Goal: Task Accomplishment & Management: Use online tool/utility

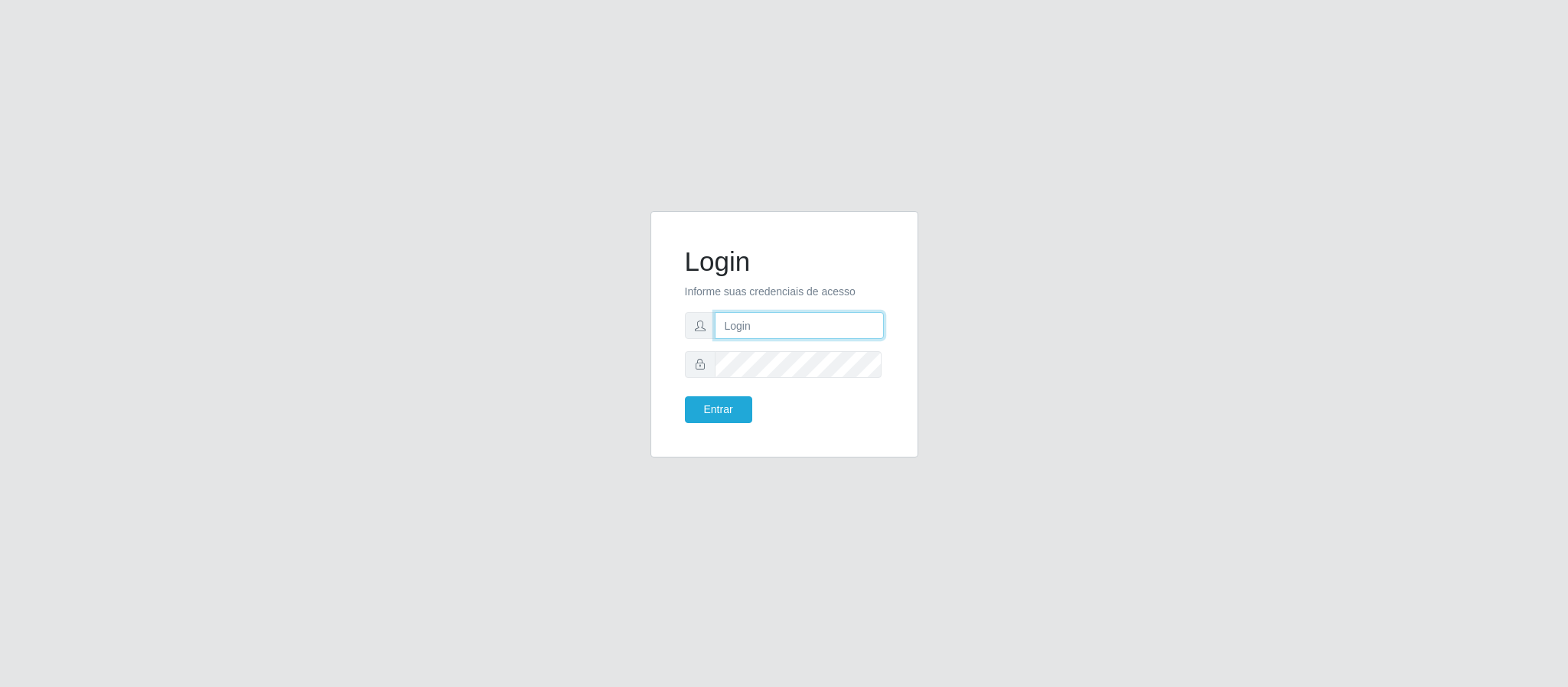
click at [776, 321] on input "text" at bounding box center [799, 325] width 169 height 27
type input "[PERSON_NAME][EMAIL_ADDRESS][PERSON_NAME][DOMAIN_NAME]"
click at [711, 411] on button "Entrar" at bounding box center [718, 409] width 67 height 27
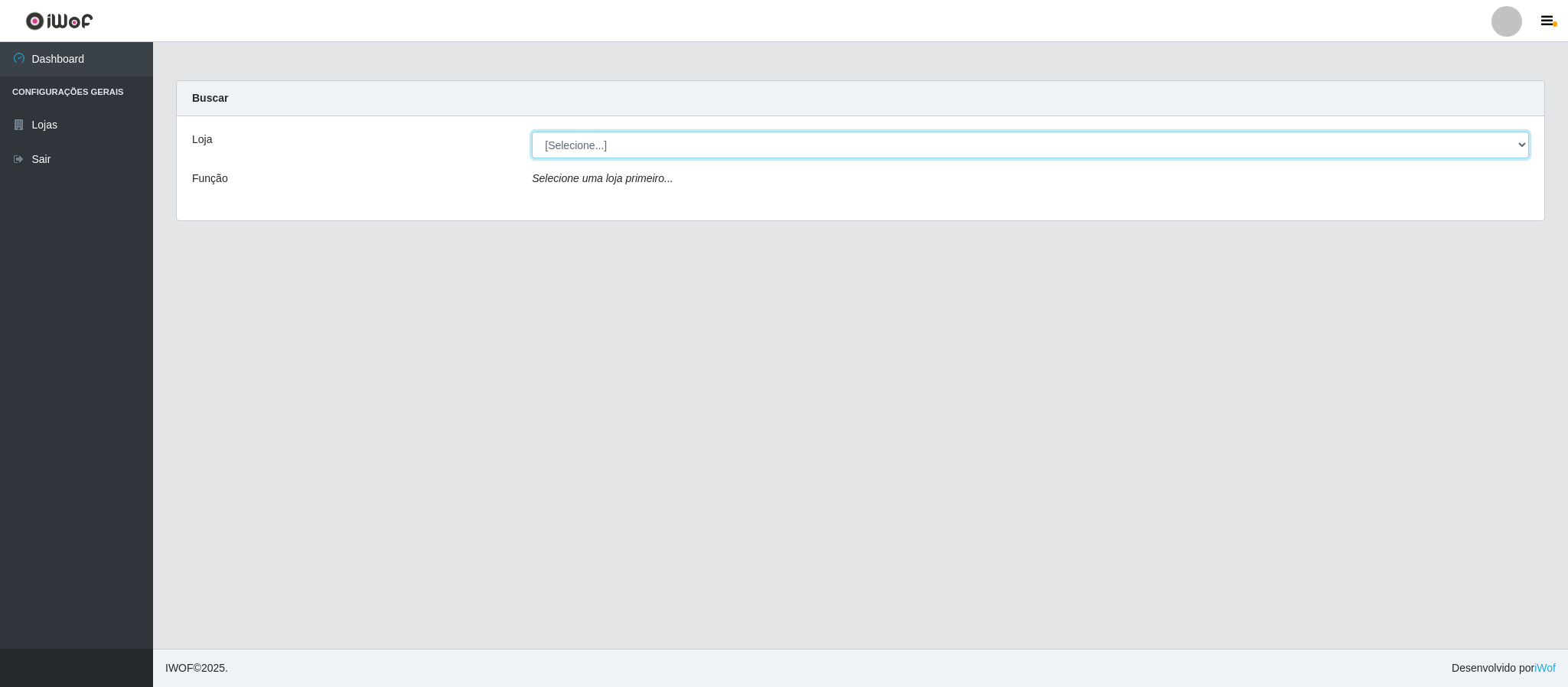
click at [1523, 141] on select "[Selecione...] Queiroz Atacadão - Coophab" at bounding box center [1031, 144] width 997 height 27
select select "463"
click at [532, 131] on select "[Selecione...] Queiroz Atacadão - Coophab" at bounding box center [1031, 144] width 997 height 27
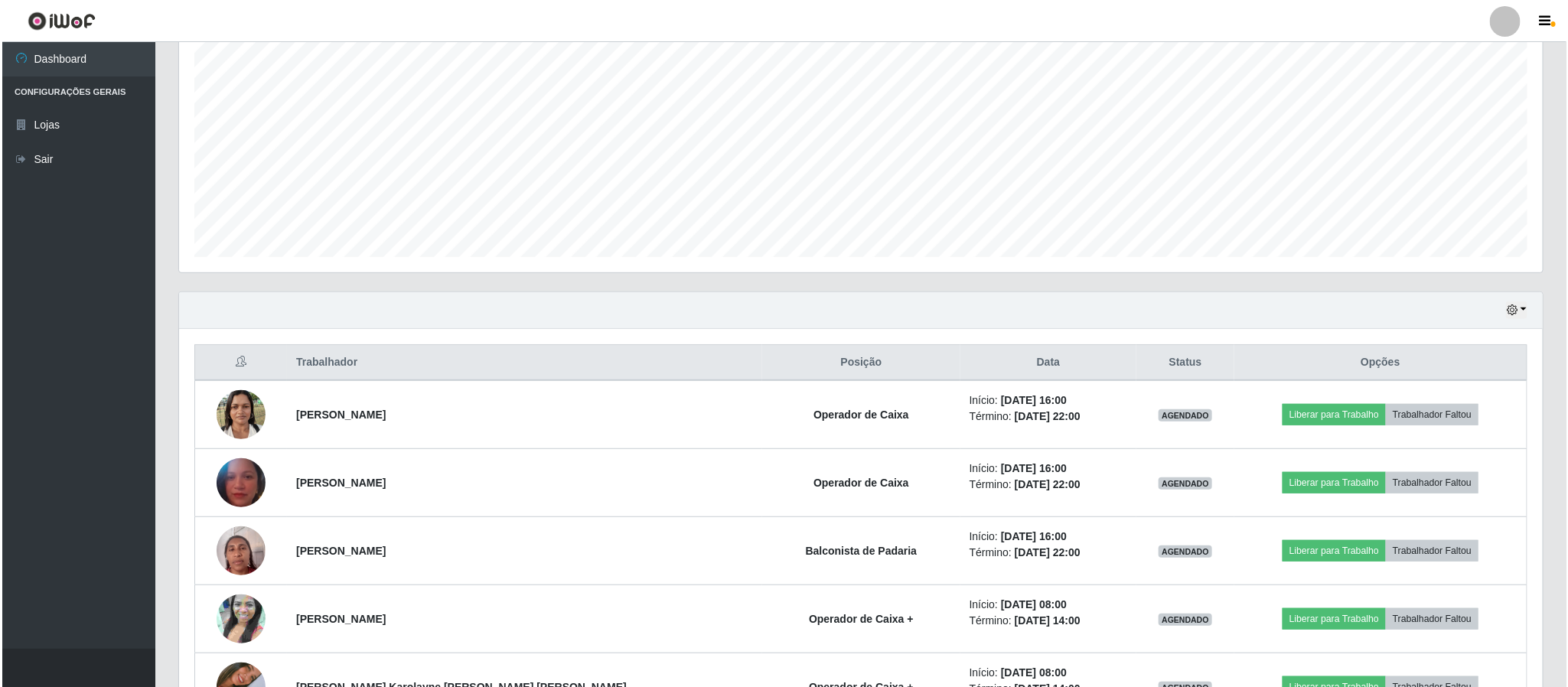
scroll to position [266, 0]
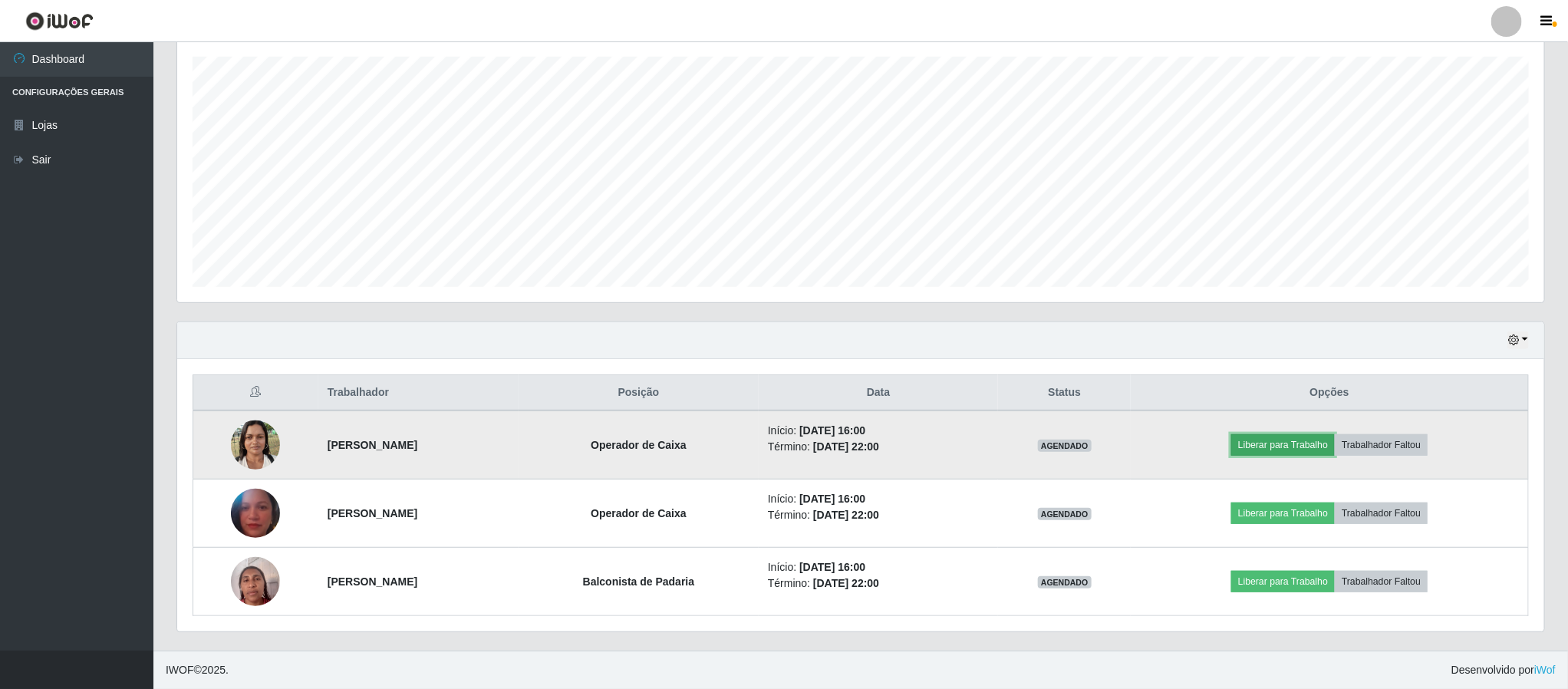
click at [1305, 446] on button "Liberar para Trabalho" at bounding box center [1283, 445] width 103 height 22
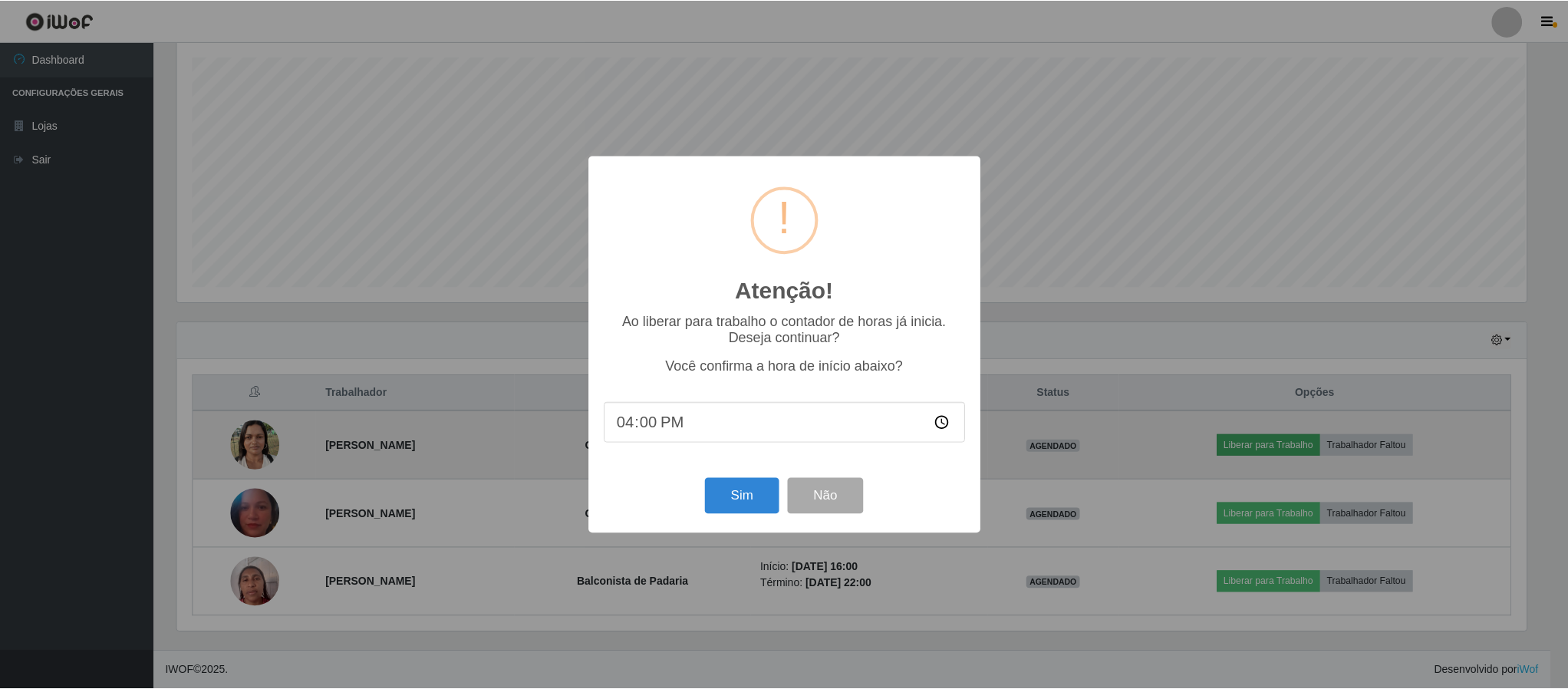
scroll to position [320, 1354]
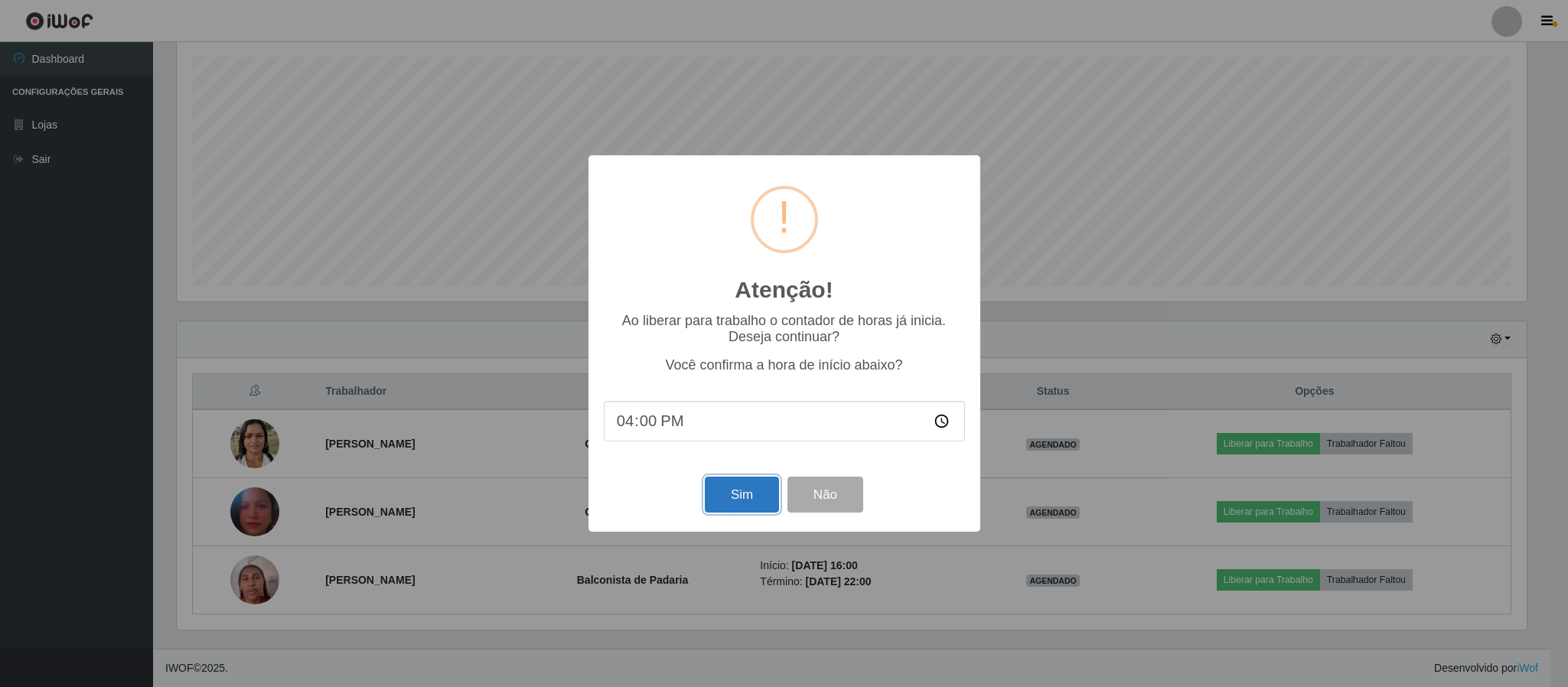
click at [728, 497] on button "Sim" at bounding box center [742, 494] width 74 height 36
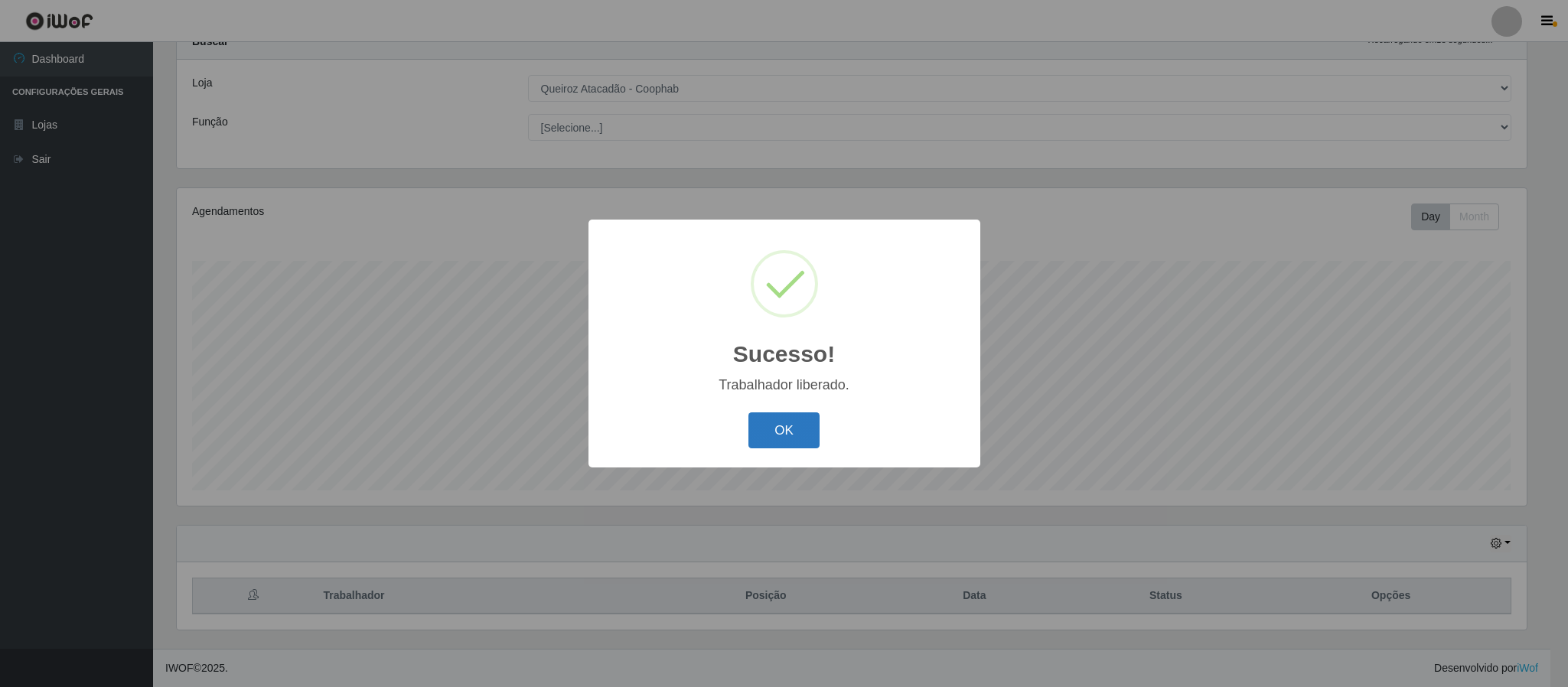
click at [795, 425] on button "OK" at bounding box center [784, 431] width 71 height 36
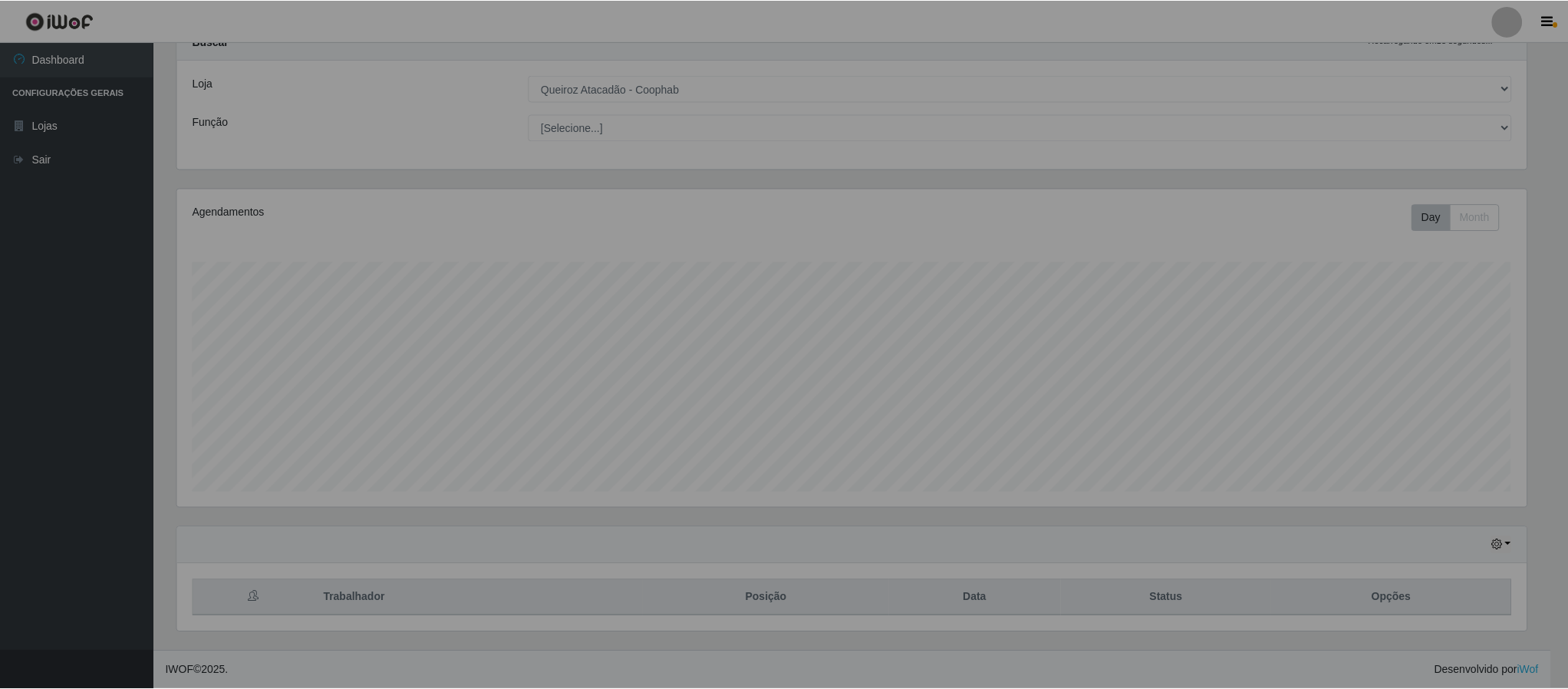
scroll to position [320, 1366]
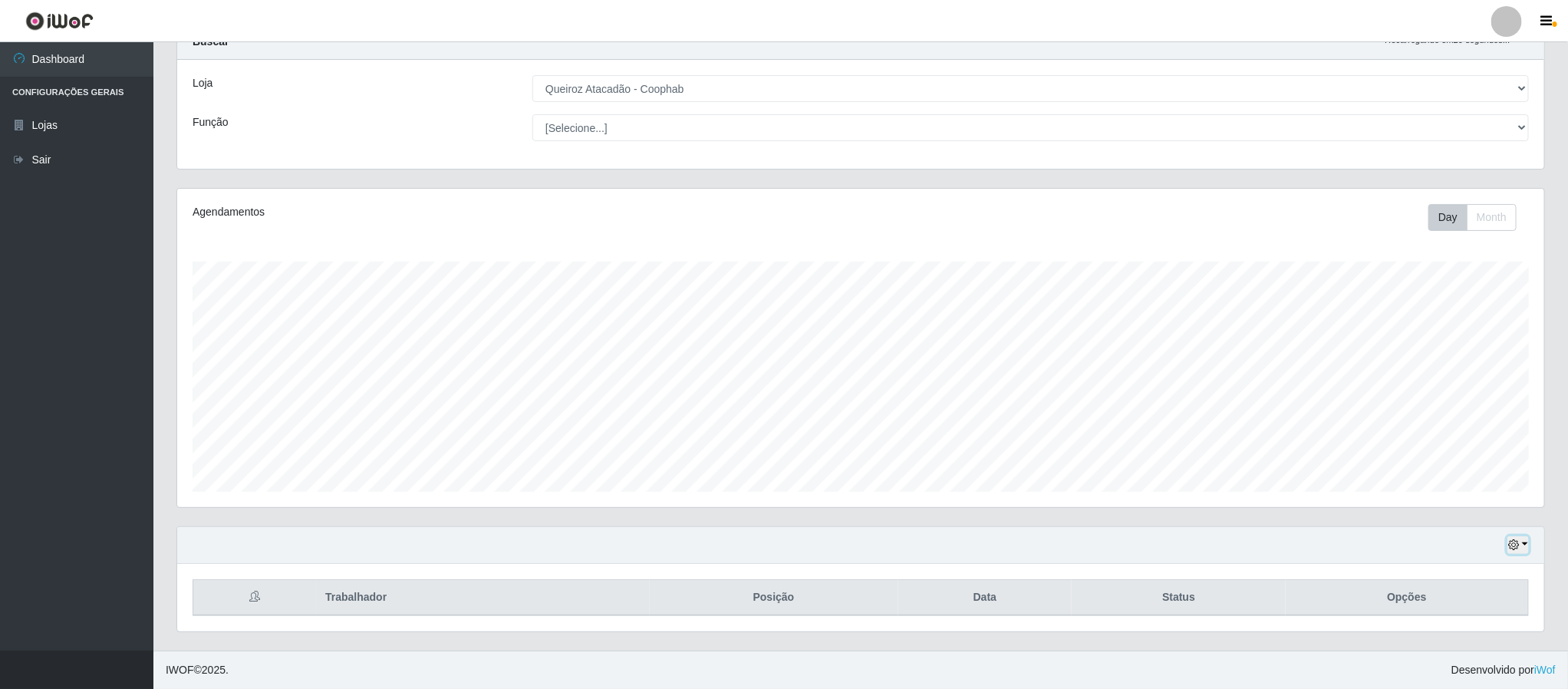
click at [1522, 541] on button "button" at bounding box center [1518, 544] width 22 height 18
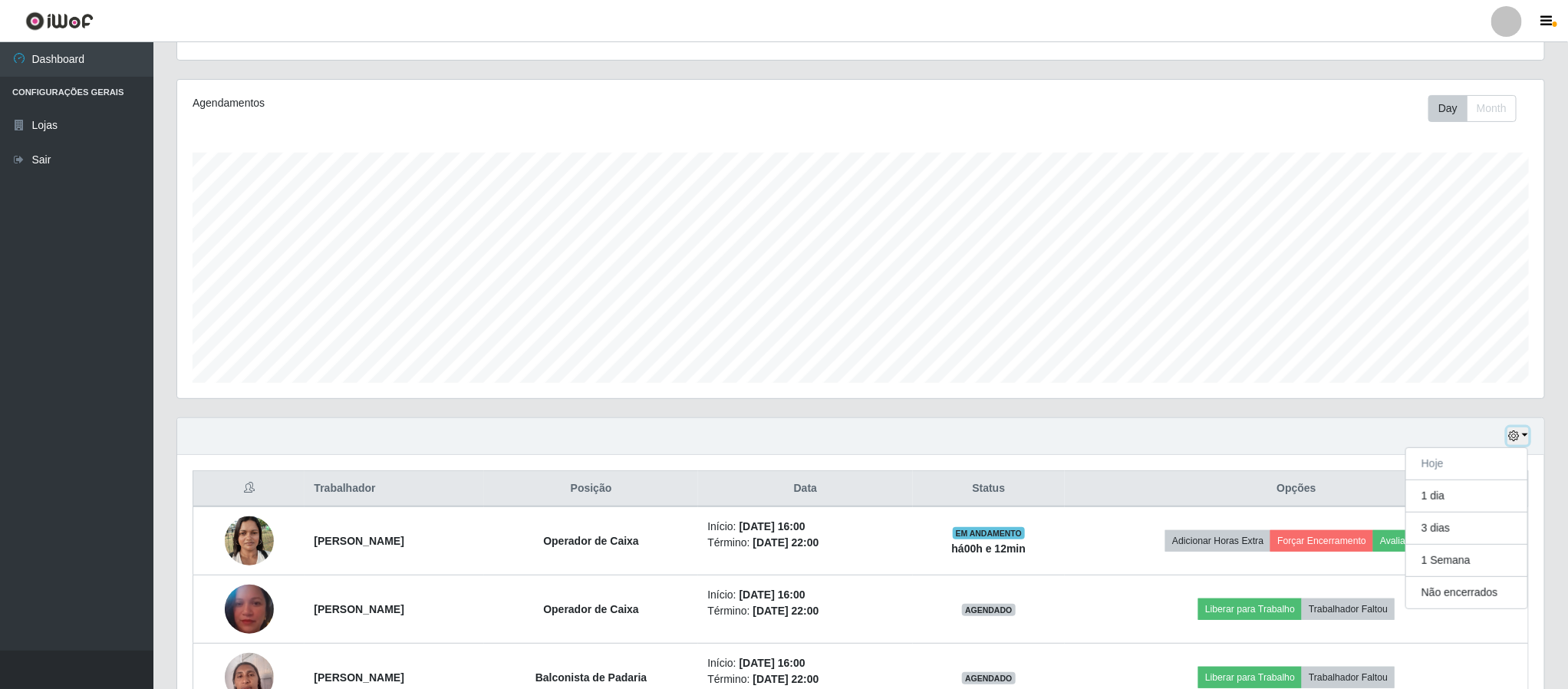
scroll to position [267, 0]
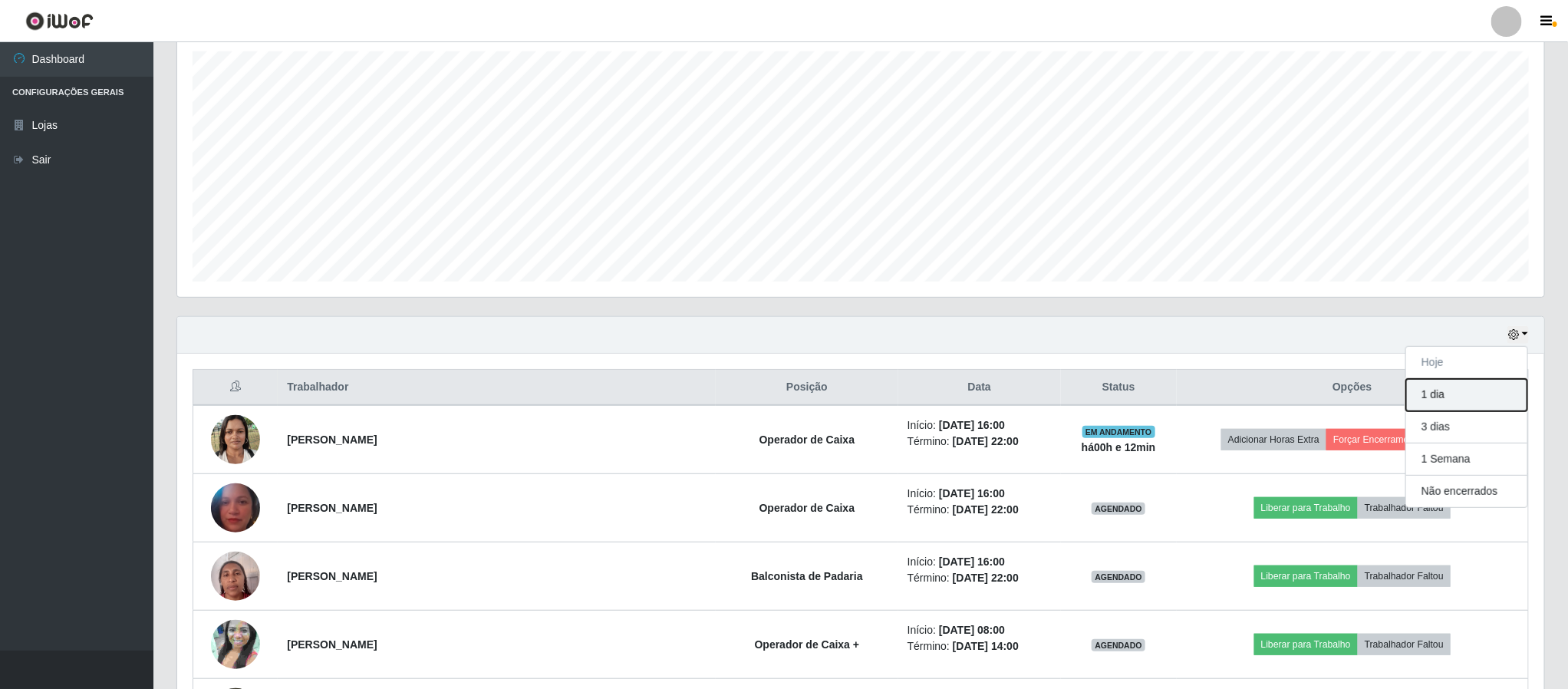
click at [1434, 400] on button "1 dia" at bounding box center [1466, 394] width 121 height 32
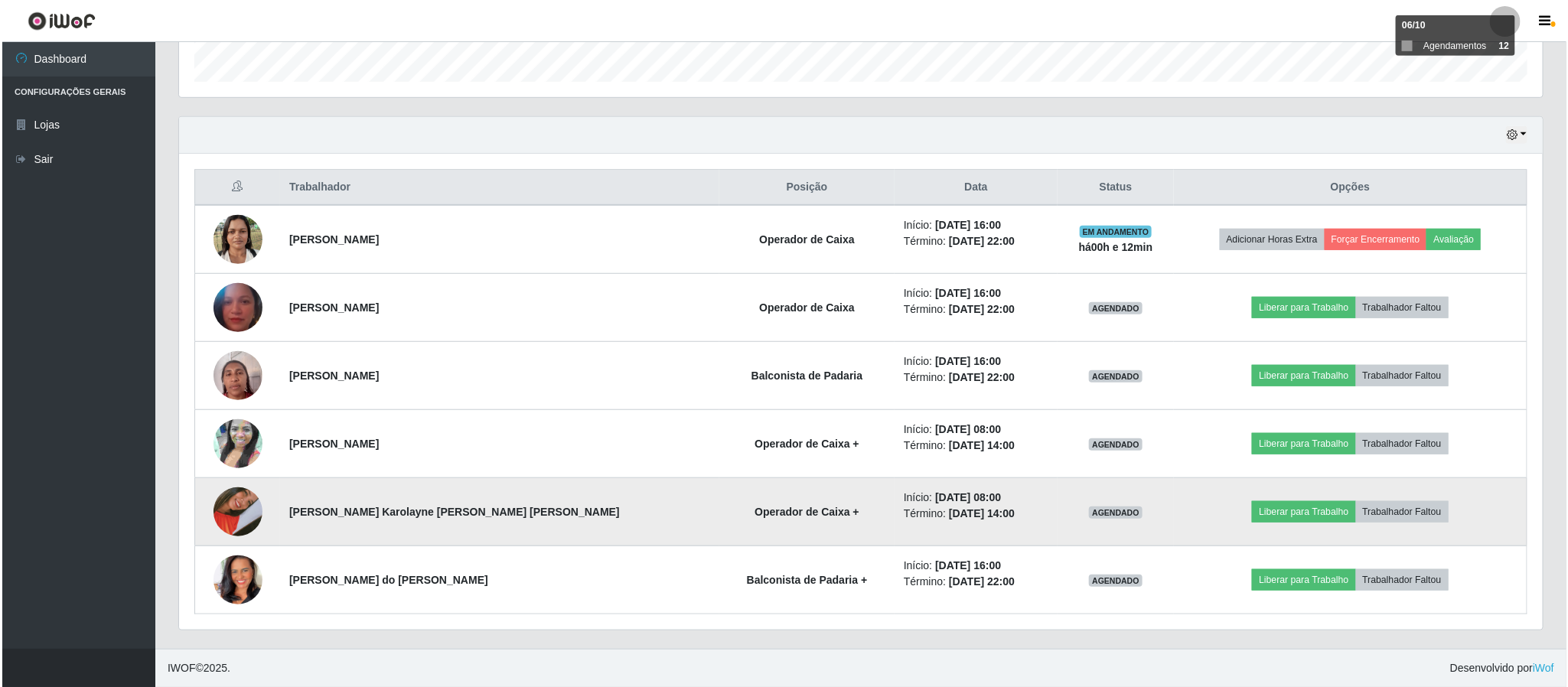
scroll to position [471, 0]
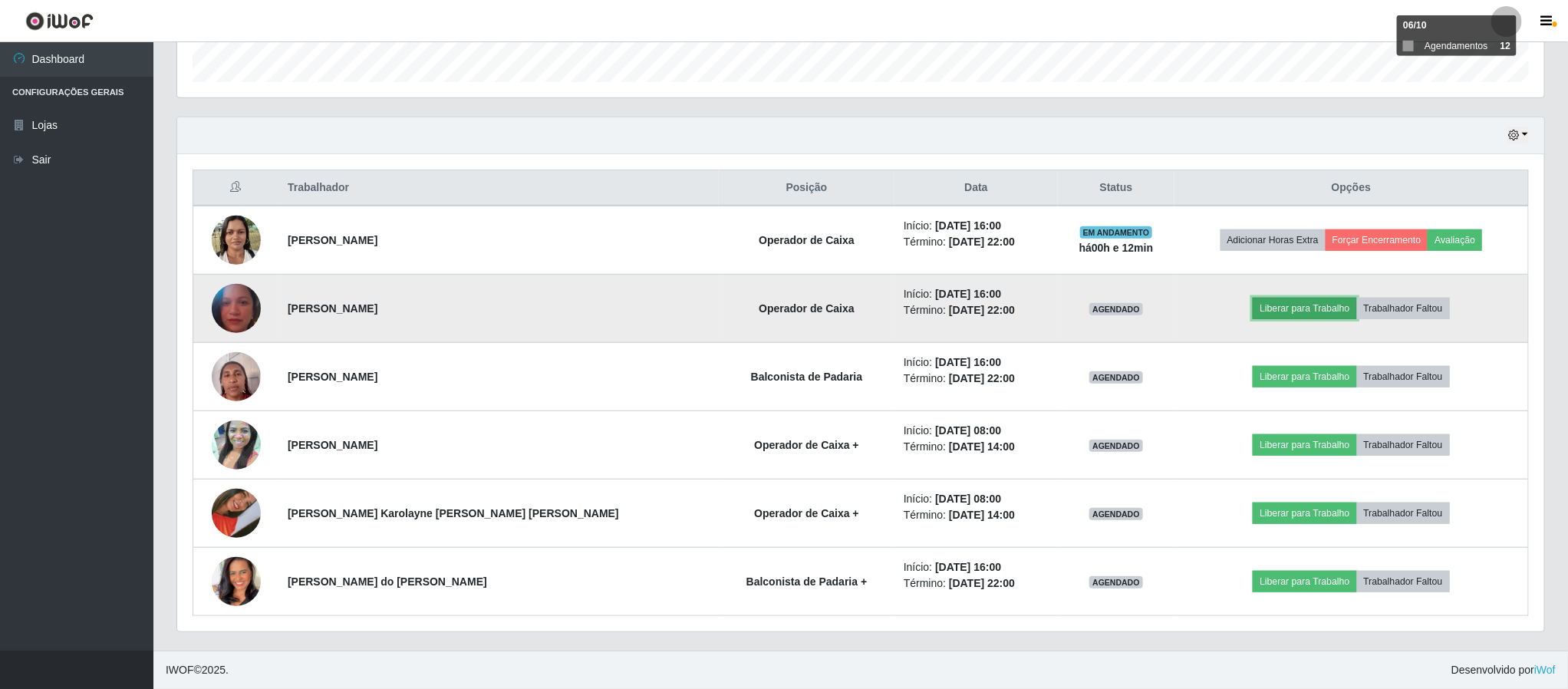
click at [1269, 311] on button "Liberar para Trabalho" at bounding box center [1305, 308] width 103 height 22
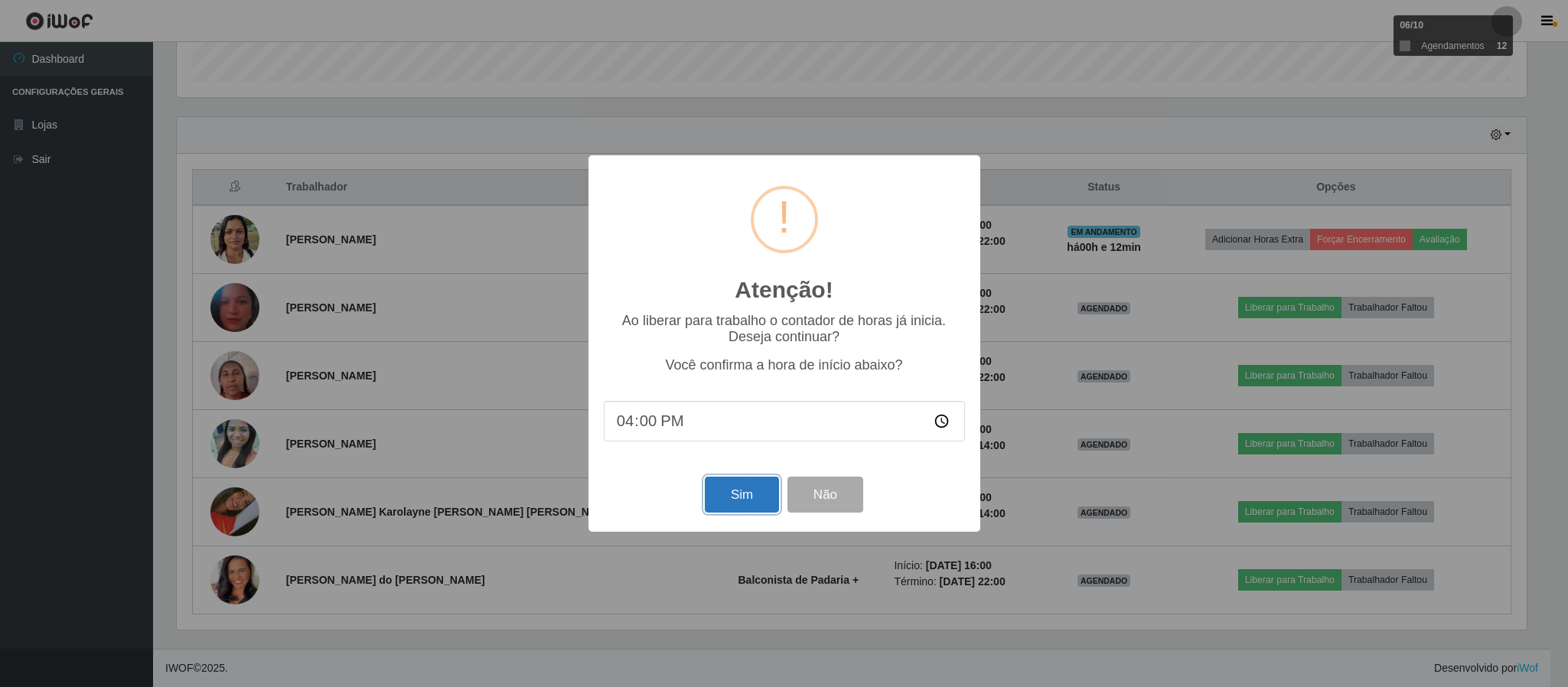
click at [735, 490] on button "Sim" at bounding box center [742, 494] width 74 height 36
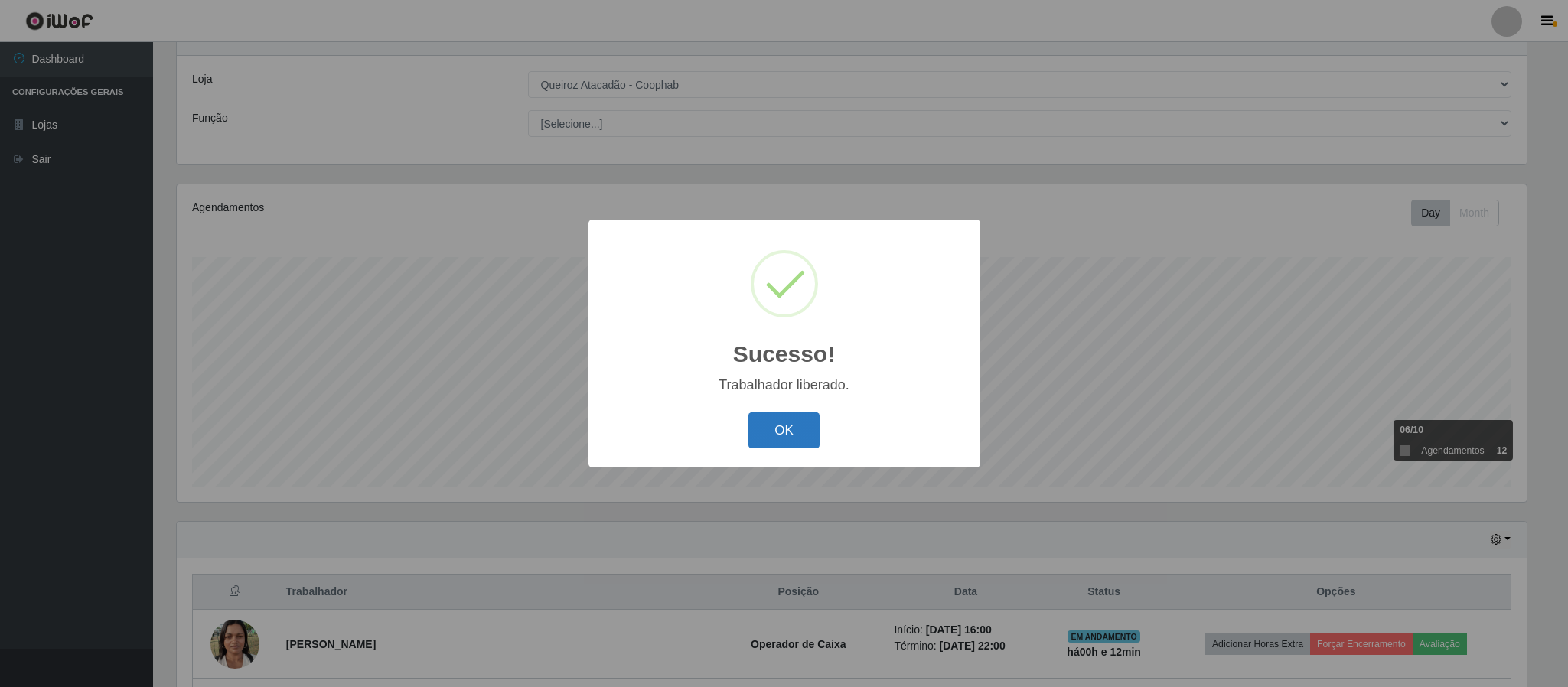
click at [781, 419] on button "OK" at bounding box center [784, 431] width 71 height 36
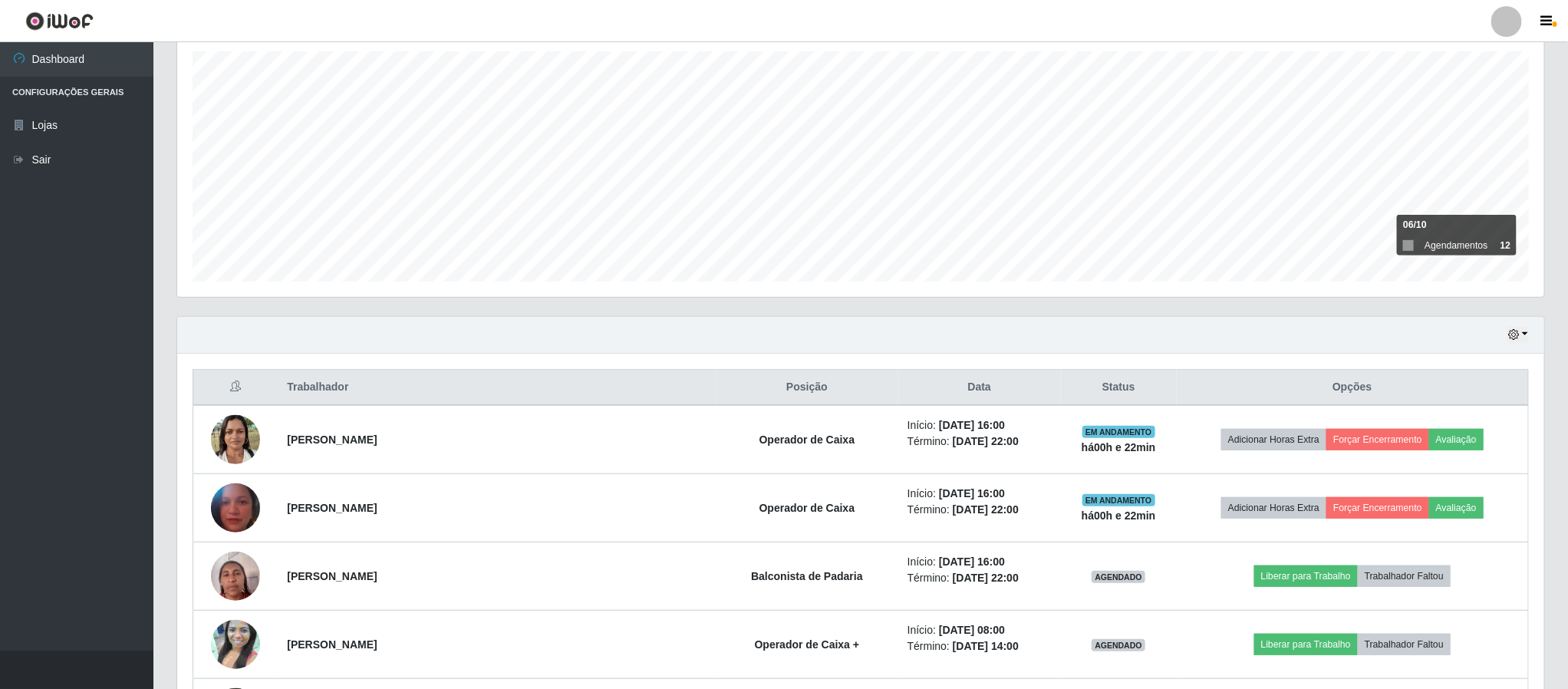
scroll to position [472, 0]
